Goal: Transaction & Acquisition: Purchase product/service

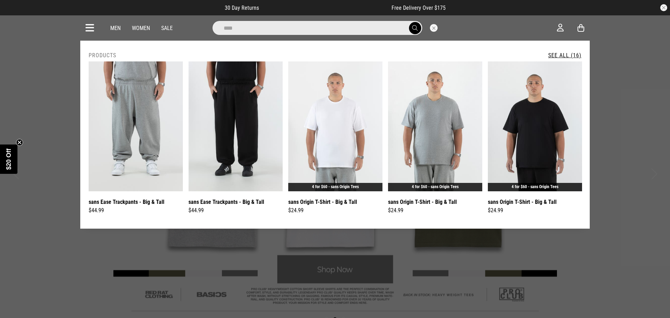
type input "****"
click at [409, 22] on button "submit" at bounding box center [415, 28] width 12 height 12
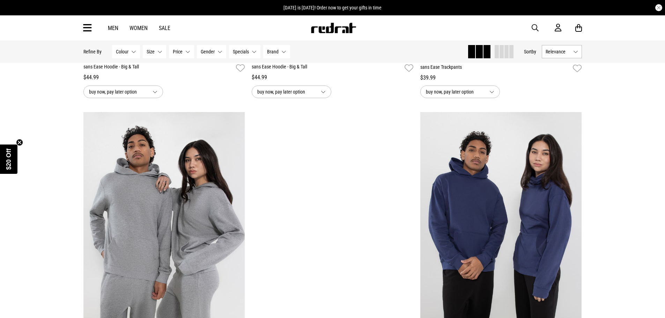
scroll to position [872, 0]
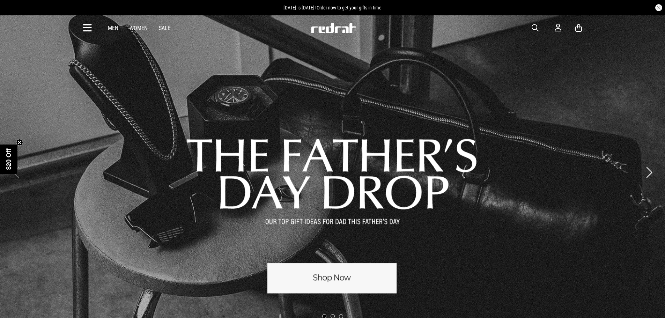
click at [536, 25] on span "button" at bounding box center [534, 28] width 7 height 8
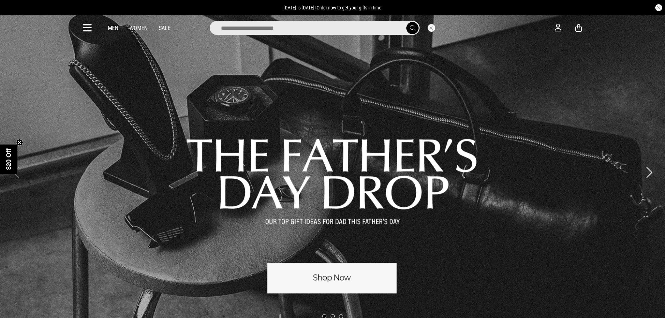
click at [382, 29] on input "search" at bounding box center [315, 28] width 210 height 14
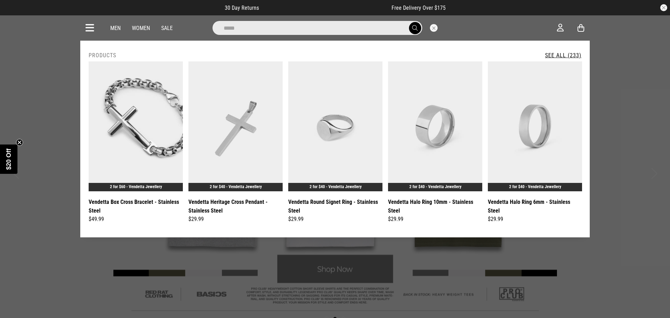
type input "*****"
click at [409, 22] on button "submit" at bounding box center [415, 28] width 12 height 12
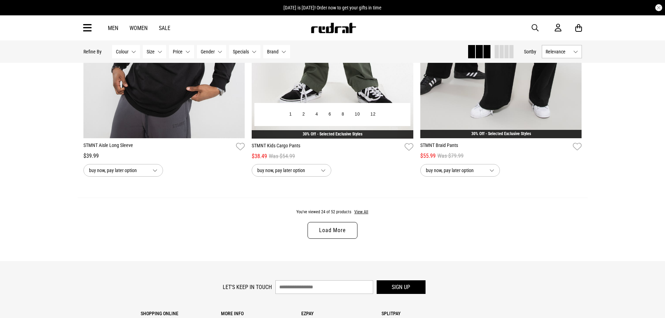
scroll to position [2148, 0]
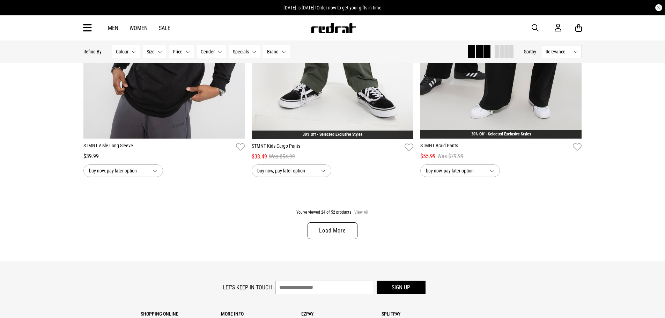
click at [367, 214] on button "View All" at bounding box center [361, 212] width 15 height 6
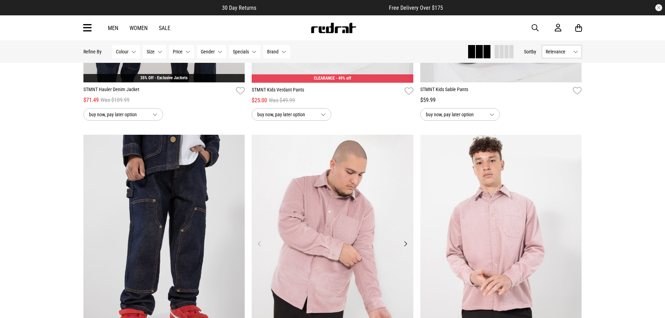
scroll to position [4215, 0]
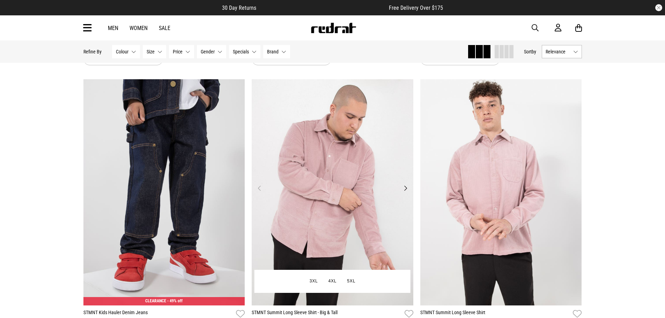
click at [404, 192] on button "Next" at bounding box center [405, 188] width 9 height 8
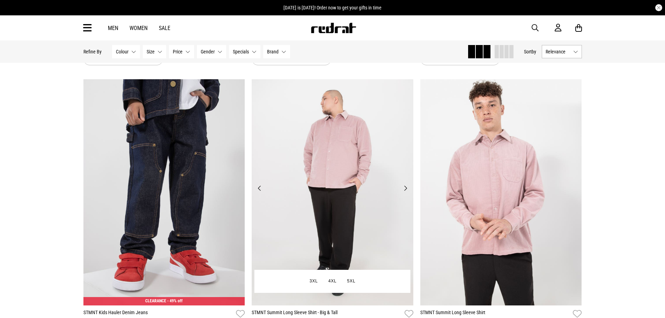
click at [405, 192] on button "Next" at bounding box center [405, 188] width 9 height 8
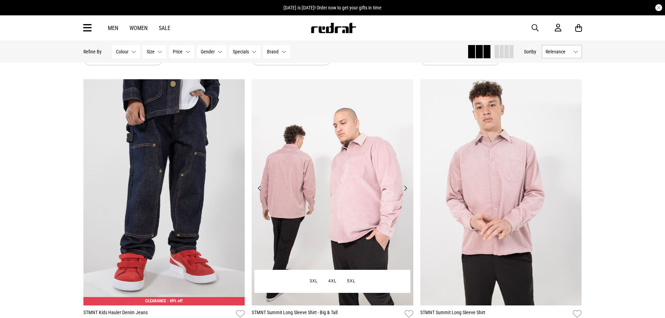
click at [405, 192] on button "Next" at bounding box center [405, 188] width 9 height 8
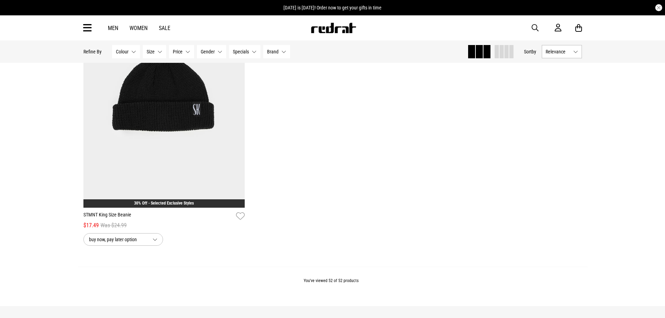
scroll to position [4878, 0]
